Goal: Task Accomplishment & Management: Use online tool/utility

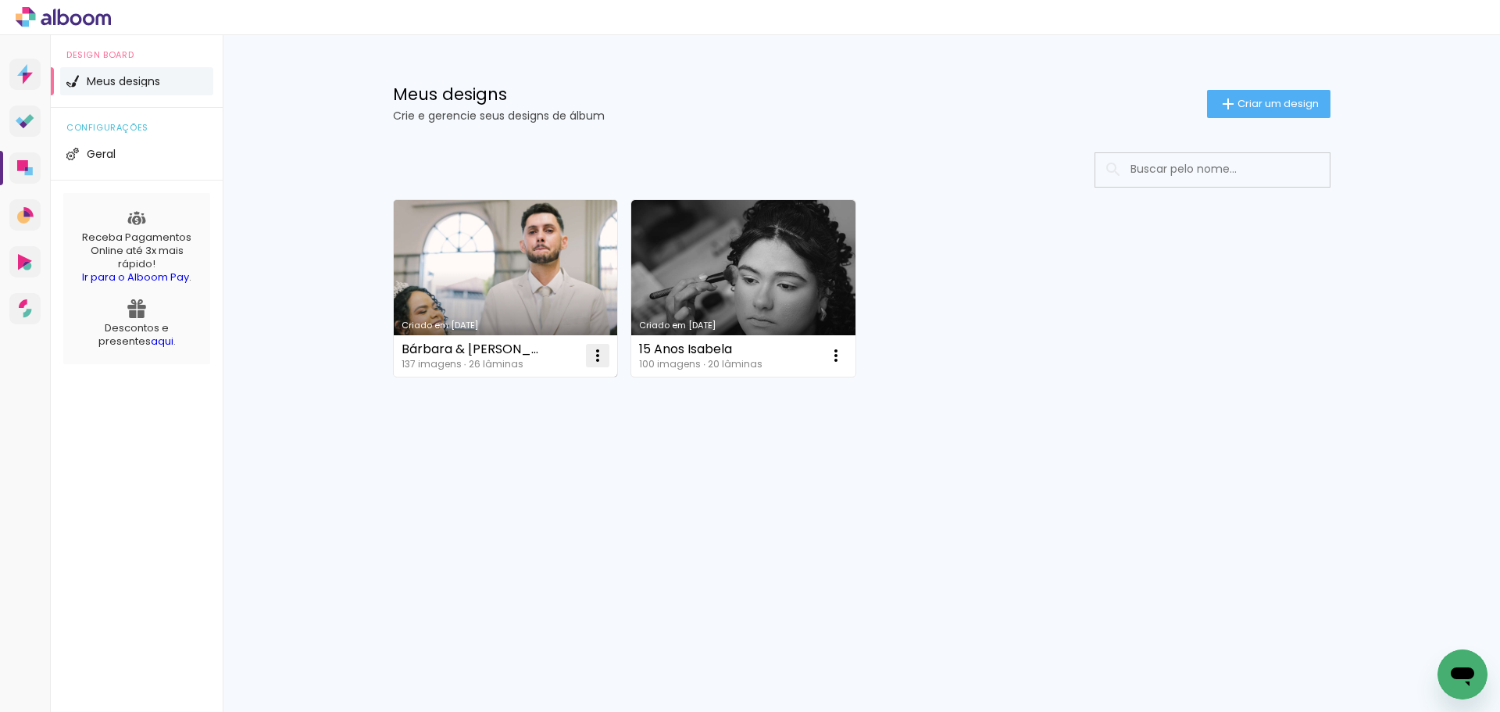
click at [598, 353] on iron-icon at bounding box center [597, 355] width 19 height 19
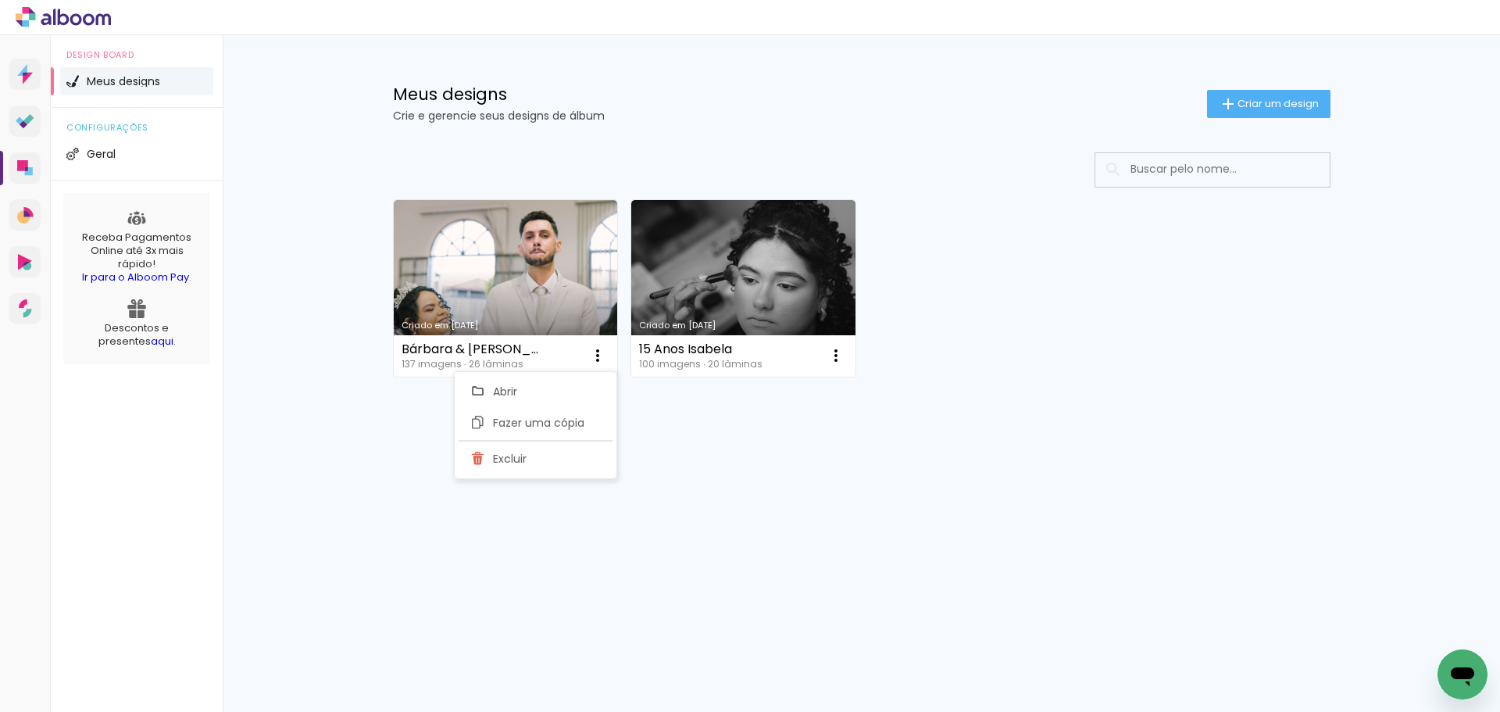
click at [667, 571] on div "Prosite Website + Landing pages Proof Sistema de seleção e venda de fotos Desig…" at bounding box center [750, 373] width 1500 height 677
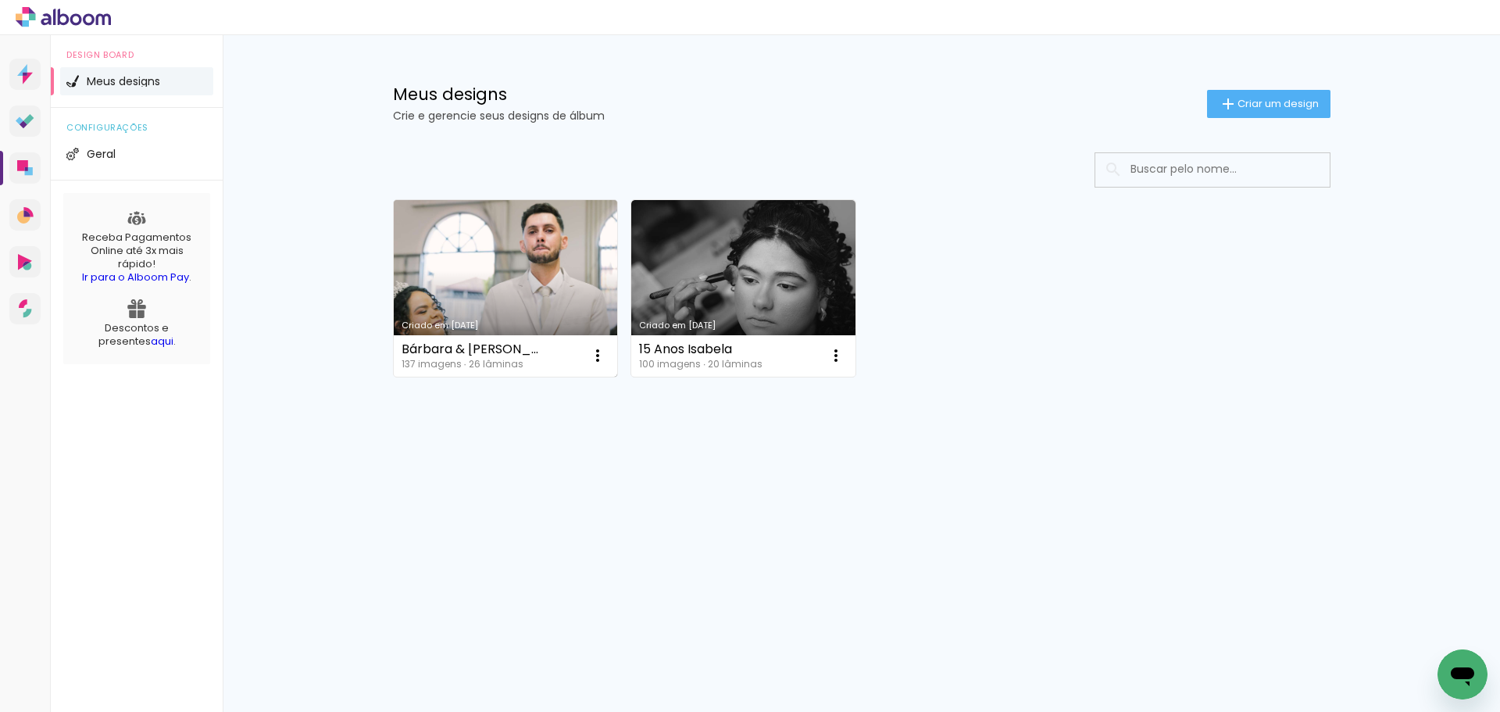
click at [472, 338] on div "Bárbara & Júnior 137 imagens ∙ 26 lâminas Abrir Fazer uma cópia Excluir" at bounding box center [506, 355] width 224 height 41
click at [490, 262] on link "Criado em [DATE]" at bounding box center [506, 288] width 224 height 177
